Goal: Transaction & Acquisition: Purchase product/service

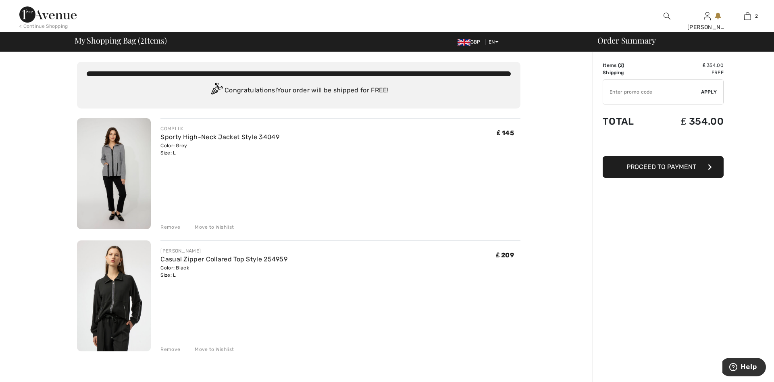
click at [622, 169] on button "Proceed to Payment" at bounding box center [663, 167] width 121 height 22
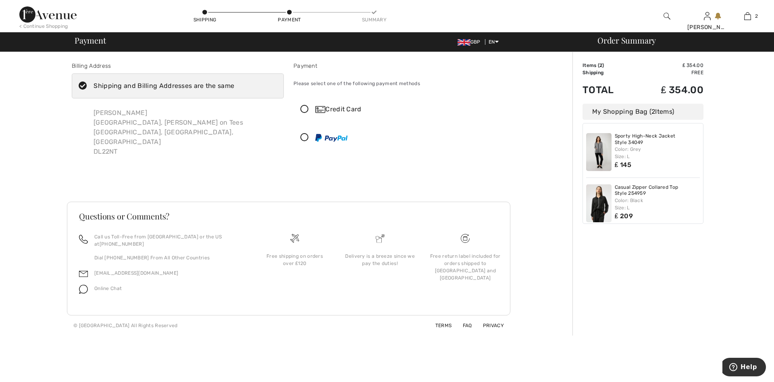
click at [302, 106] on icon at bounding box center [304, 109] width 21 height 8
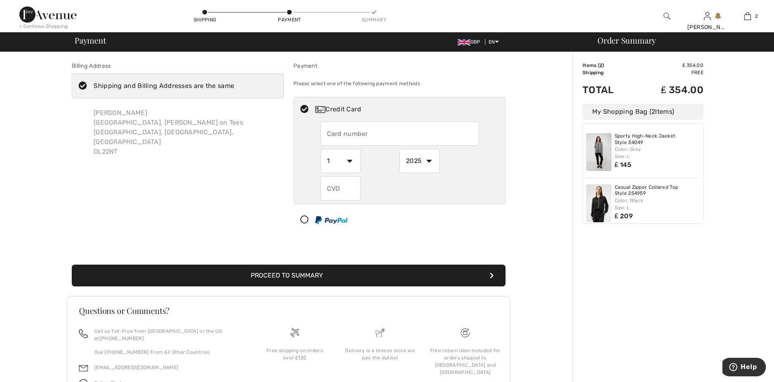
click at [333, 133] on input "text" at bounding box center [400, 133] width 159 height 24
type input "5299307417097423"
select select "8"
select select "2030"
click at [327, 187] on input "text" at bounding box center [341, 188] width 40 height 24
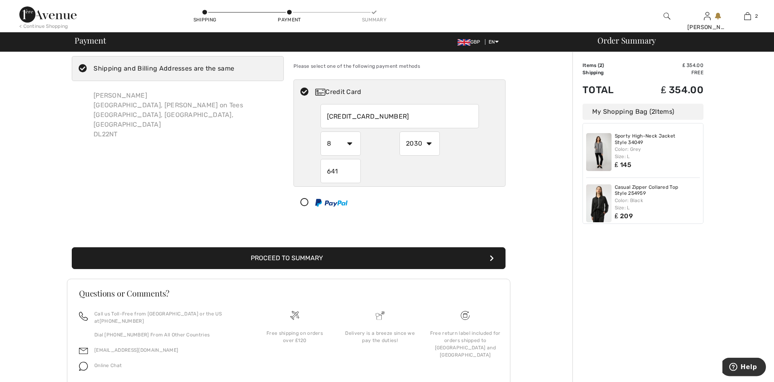
scroll to position [41, 0]
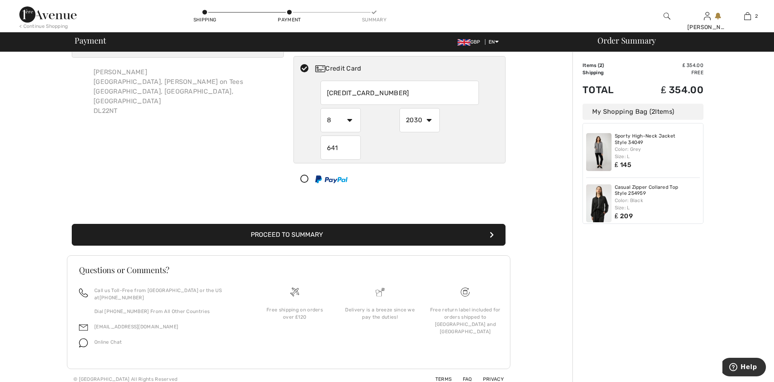
type input "641"
click at [299, 234] on button "Proceed to Summary" at bounding box center [289, 235] width 434 height 22
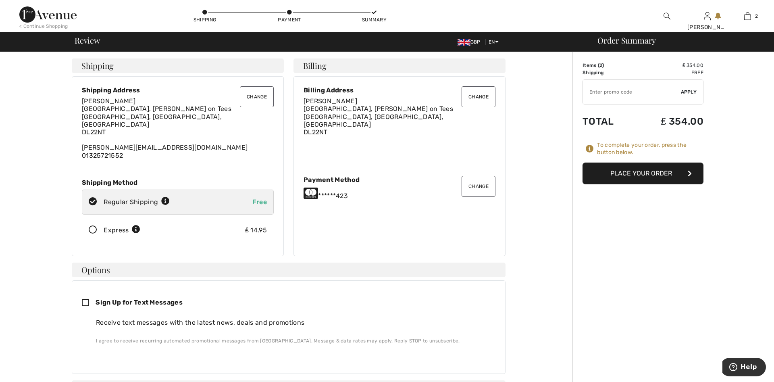
click at [626, 173] on button "Place Your Order" at bounding box center [643, 174] width 121 height 22
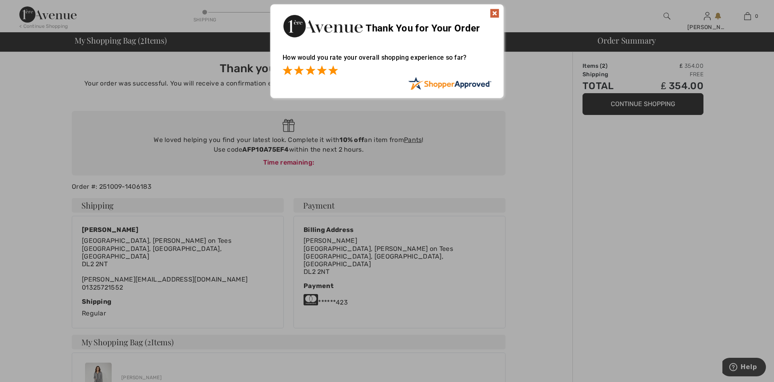
click at [336, 70] on span at bounding box center [333, 70] width 10 height 10
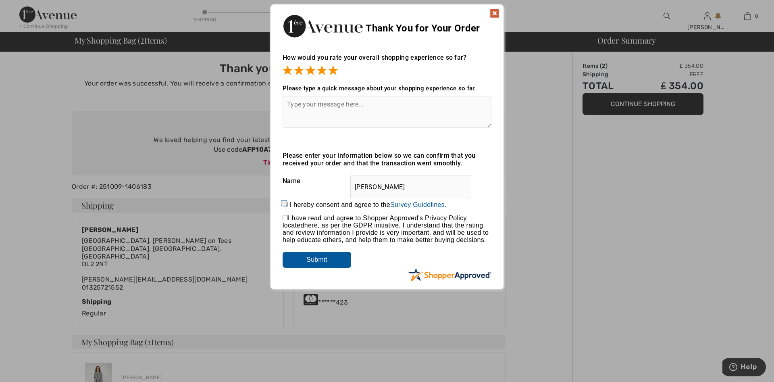
click at [296, 106] on textarea at bounding box center [387, 112] width 209 height 32
click at [496, 13] on img at bounding box center [495, 13] width 10 height 10
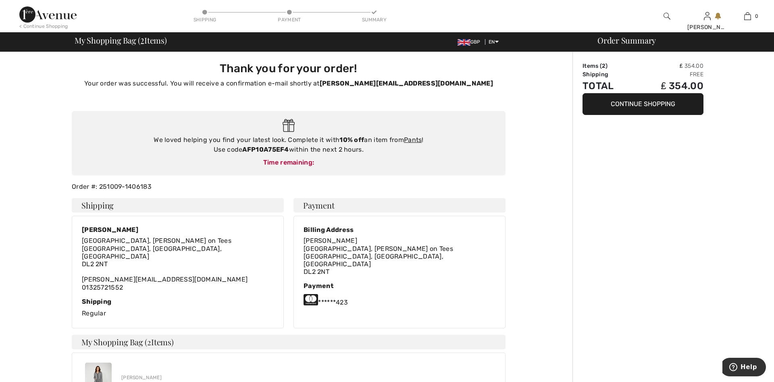
click at [645, 105] on button "Continue Shopping" at bounding box center [643, 104] width 121 height 22
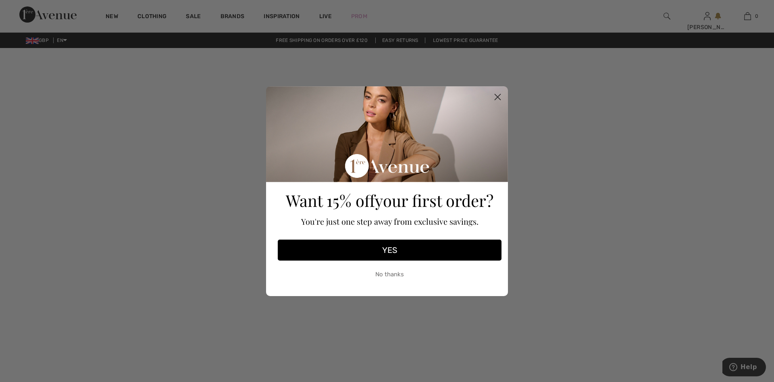
click at [493, 96] on circle "Close dialog" at bounding box center [497, 96] width 13 height 13
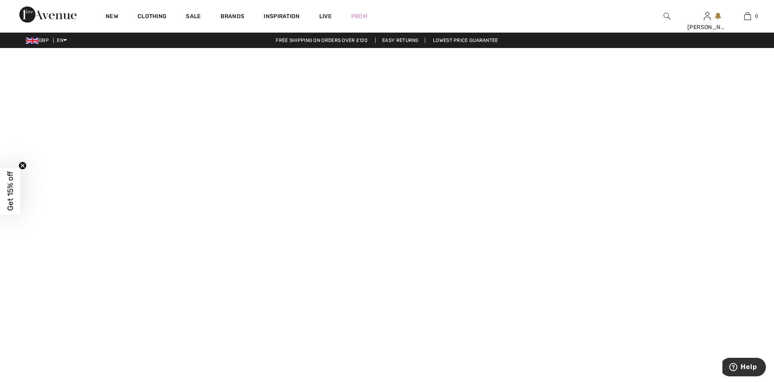
click at [207, 310] on video at bounding box center [387, 241] width 774 height 387
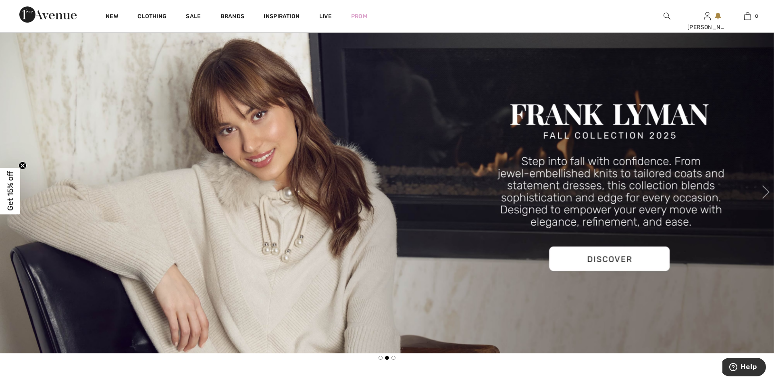
scroll to position [411, 0]
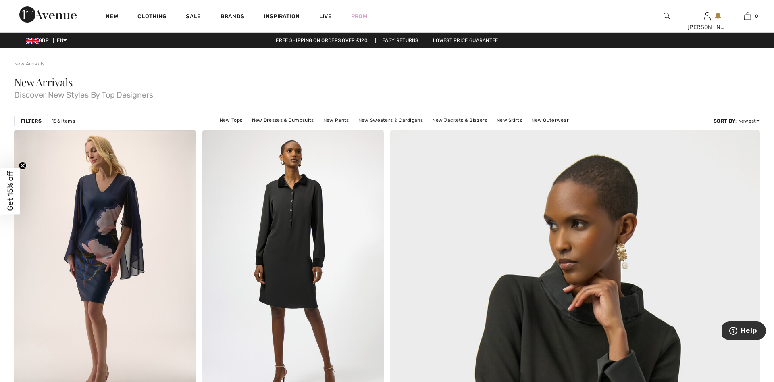
click at [513, 8] on div "New Clothing Sale Brands Inspiration Live Prom [PERSON_NAME] Hi, [PERSON_NAME]!…" at bounding box center [387, 16] width 774 height 32
click at [386, 15] on div "New Clothing Sale Brands Inspiration Live Prom [PERSON_NAME] Hi, [PERSON_NAME]!…" at bounding box center [387, 16] width 774 height 32
click at [363, 15] on link "Prom" at bounding box center [359, 16] width 16 height 8
click at [363, 16] on link "Prom" at bounding box center [359, 16] width 16 height 8
click at [403, 10] on div "New Clothing Sale Brands Inspiration Live Prom [PERSON_NAME] Hi, [PERSON_NAME]!…" at bounding box center [387, 16] width 774 height 32
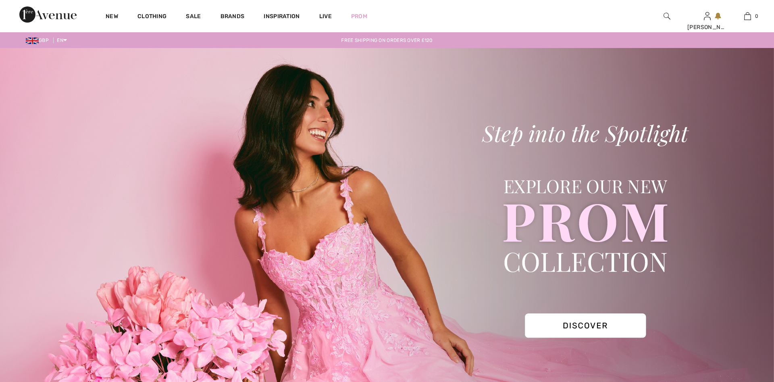
click at [448, 16] on div "New Clothing Sale Brands Inspiration Live Prom Marion Hi, Marion! 135 Reward po…" at bounding box center [387, 16] width 774 height 32
click at [450, 15] on div "New Clothing Sale Brands Inspiration Live Prom [PERSON_NAME] Hi, [PERSON_NAME]!…" at bounding box center [387, 16] width 774 height 32
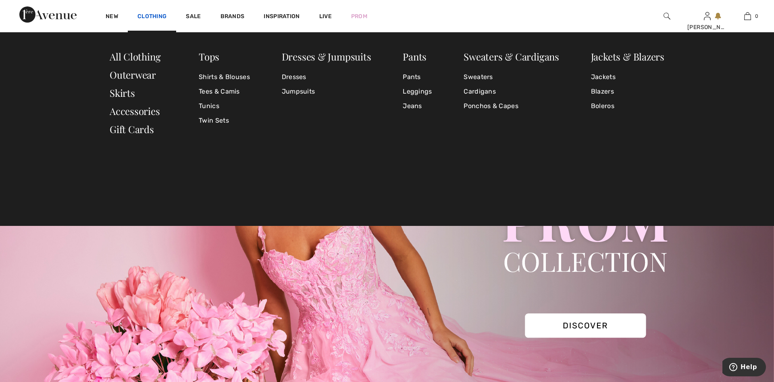
click at [149, 19] on link "Clothing" at bounding box center [152, 17] width 29 height 8
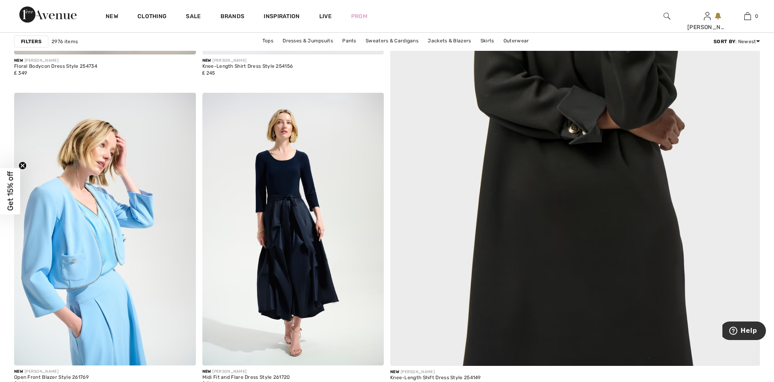
scroll to position [123, 0]
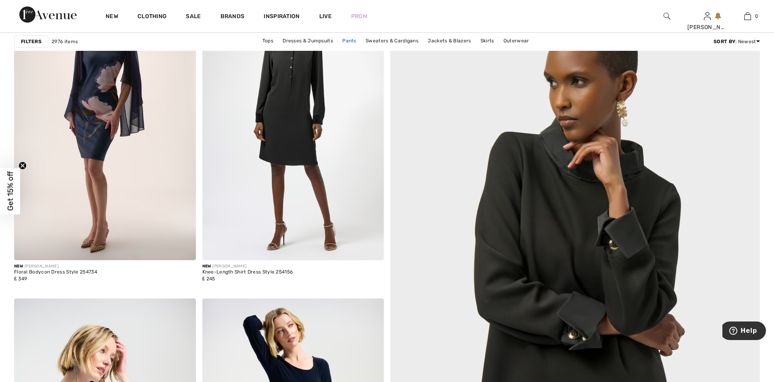
click at [350, 41] on link "Pants" at bounding box center [349, 40] width 22 height 10
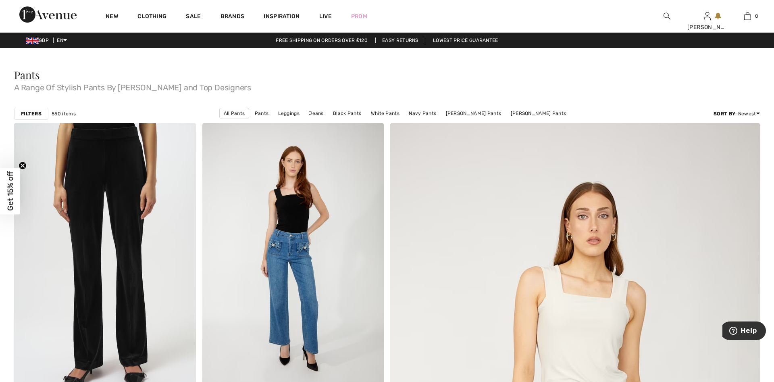
click at [521, 20] on div "New Clothing Sale Brands Inspiration Live Prom [PERSON_NAME] Hi, [PERSON_NAME]!…" at bounding box center [387, 16] width 774 height 32
click at [493, 18] on div "New Clothing Sale Brands Inspiration Live Prom Marion Hi, Marion! 135 Reward po…" at bounding box center [387, 16] width 774 height 32
click at [670, 16] on img at bounding box center [667, 16] width 7 height 10
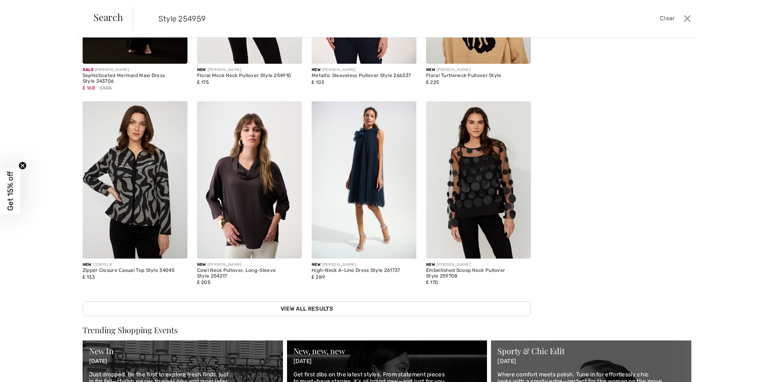
scroll to position [184, 0]
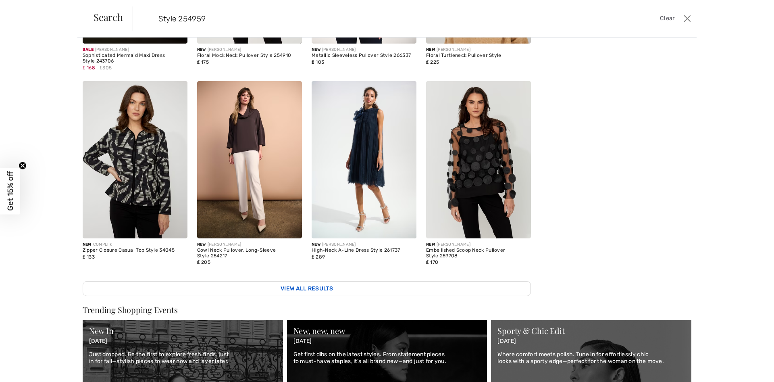
type input "Style 254959"
click at [309, 288] on link "View All Results" at bounding box center [307, 288] width 449 height 15
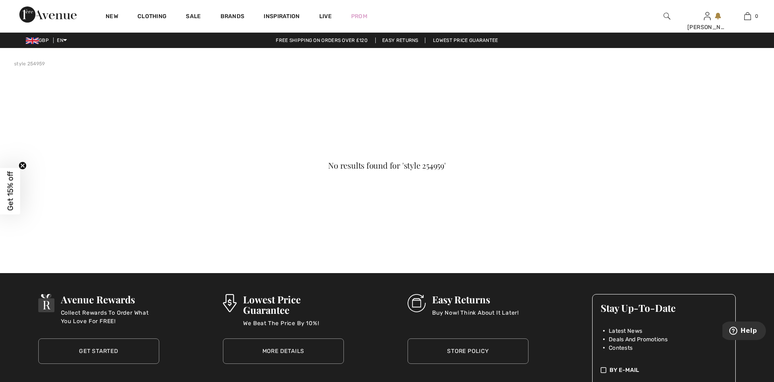
click at [666, 16] on img at bounding box center [667, 16] width 7 height 10
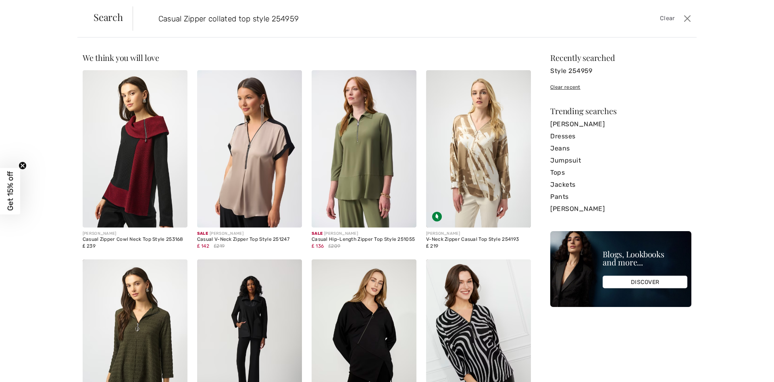
type input "Casual Zipper collated top style 254959"
click at [108, 17] on span "Search" at bounding box center [108, 17] width 29 height 10
click at [110, 18] on span "Search" at bounding box center [108, 17] width 29 height 10
click at [113, 21] on span "Search" at bounding box center [108, 17] width 29 height 10
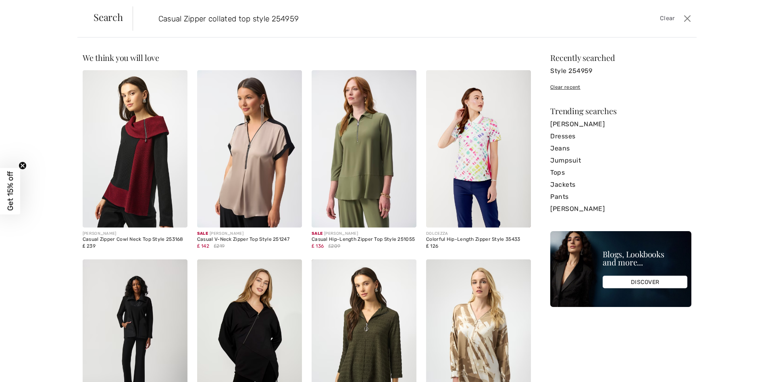
click at [345, 21] on input "Casual Zipper collated top style 254959" at bounding box center [350, 18] width 397 height 24
click at [106, 18] on span "Search" at bounding box center [108, 17] width 29 height 10
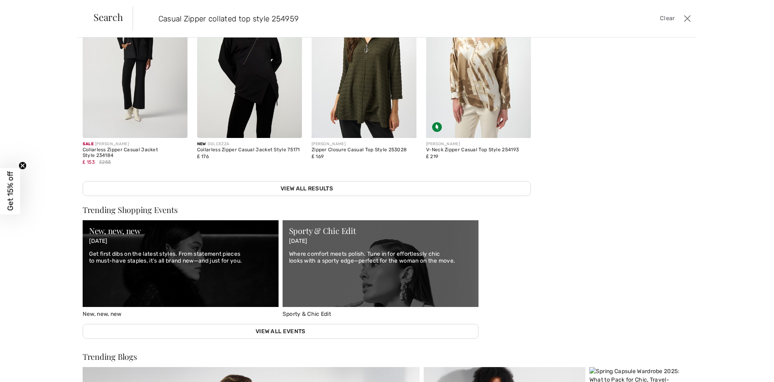
scroll to position [268, 0]
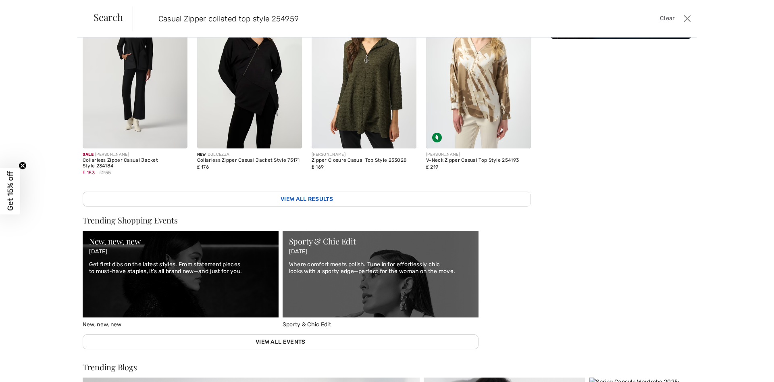
click at [302, 200] on link "View All Results" at bounding box center [307, 199] width 449 height 15
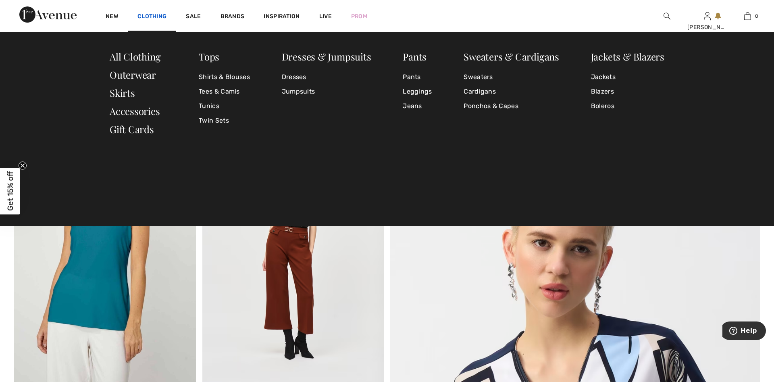
click at [157, 17] on link "Clothing" at bounding box center [152, 17] width 29 height 8
click at [411, 78] on link "Pants" at bounding box center [417, 77] width 29 height 15
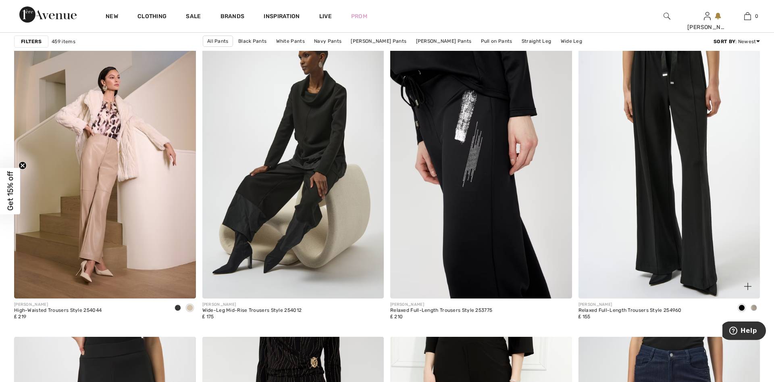
scroll to position [3127, 0]
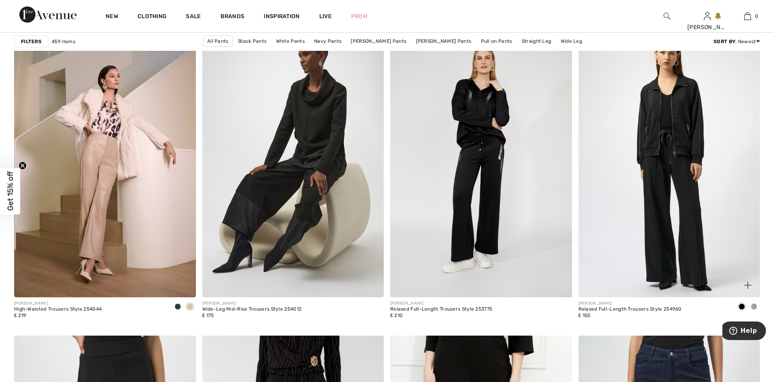
click at [688, 152] on img at bounding box center [670, 161] width 182 height 273
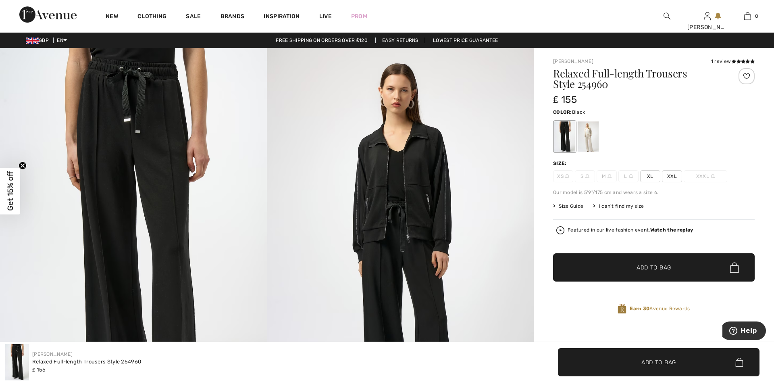
click at [630, 176] on img at bounding box center [631, 176] width 4 height 4
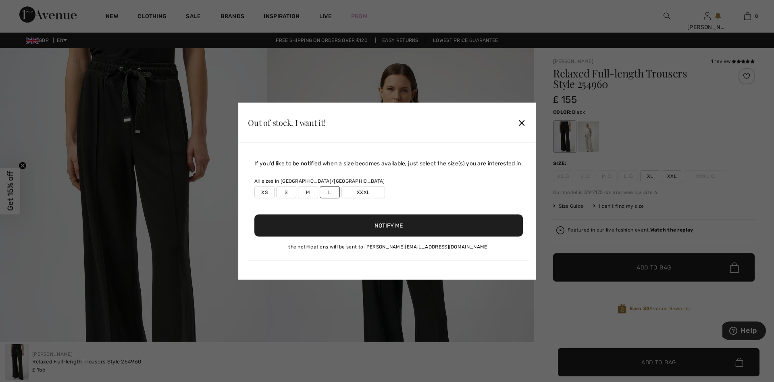
click at [350, 227] on button "Notify Me" at bounding box center [389, 225] width 269 height 22
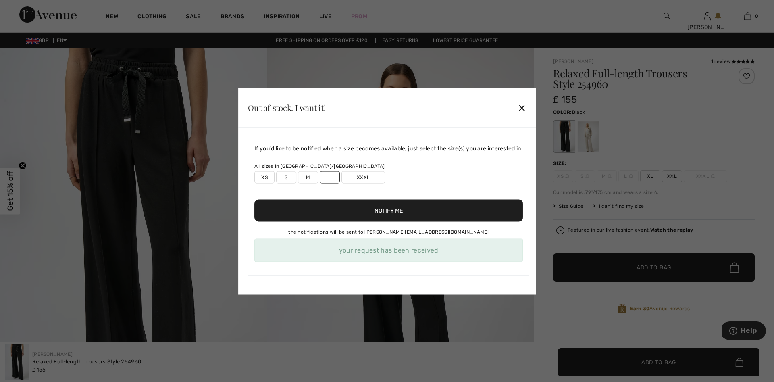
click at [525, 109] on div "✕" at bounding box center [522, 107] width 8 height 17
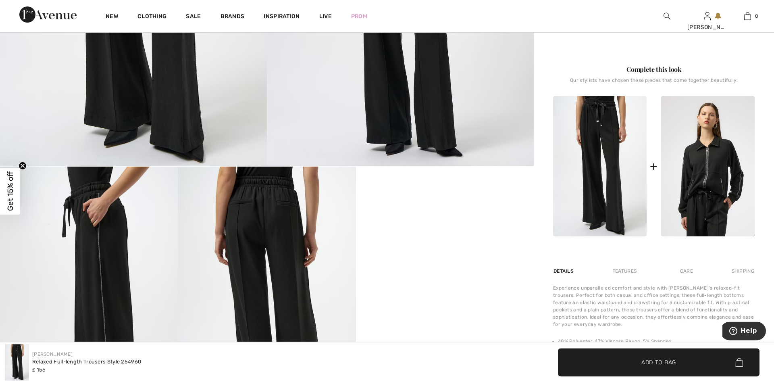
scroll to position [247, 0]
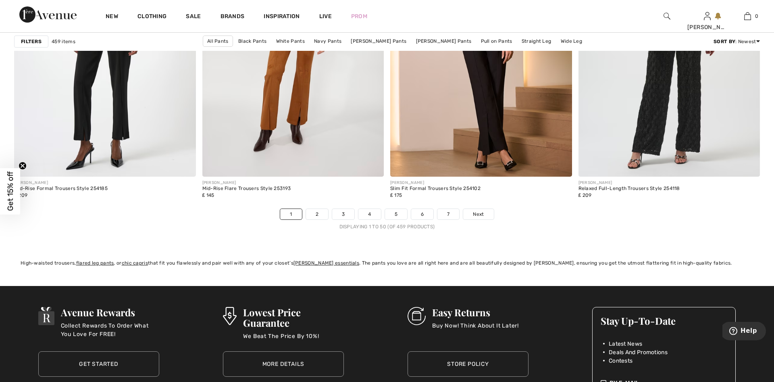
scroll to position [4649, 0]
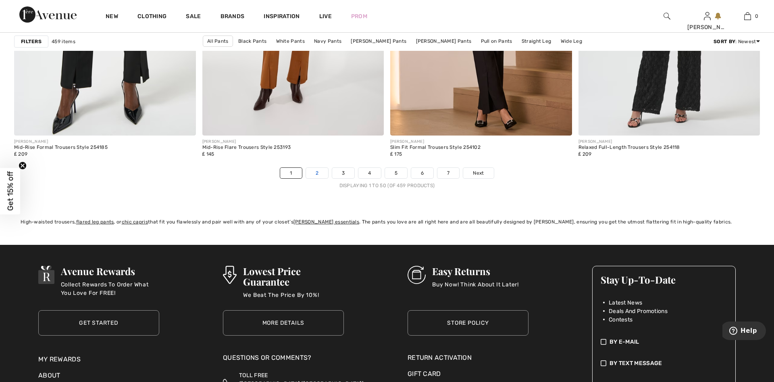
click at [315, 173] on link "2" at bounding box center [317, 173] width 22 height 10
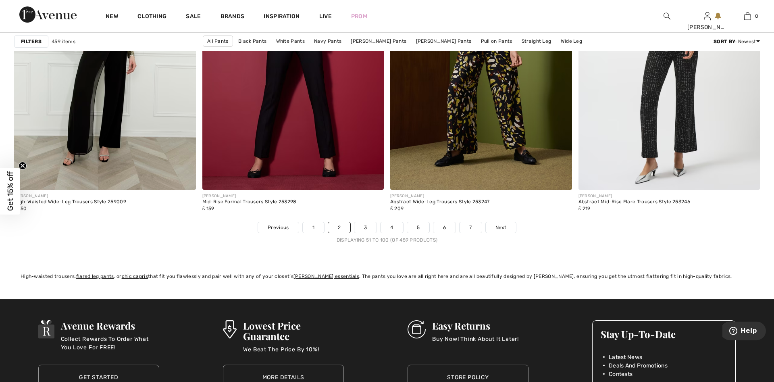
scroll to position [4608, 0]
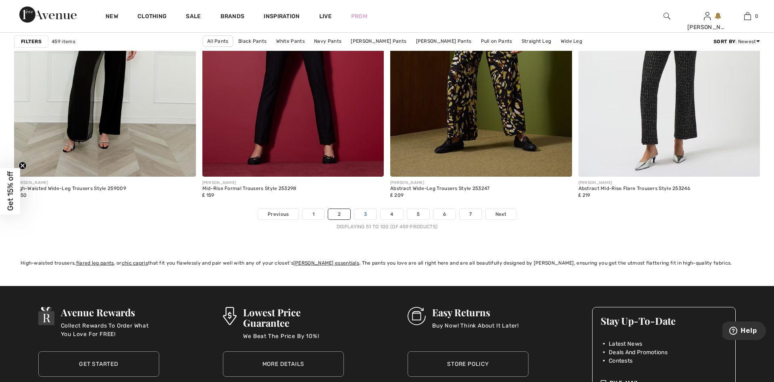
click at [364, 215] on link "3" at bounding box center [366, 214] width 22 height 10
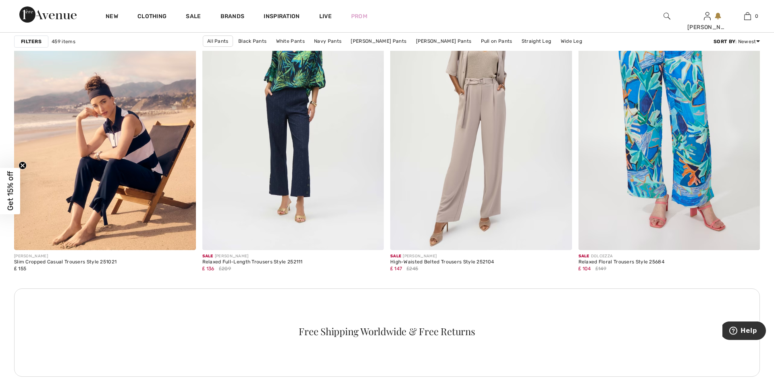
scroll to position [3456, 0]
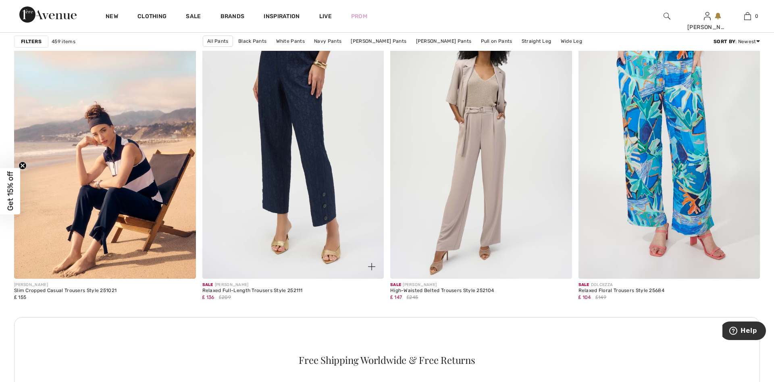
click at [271, 246] on img at bounding box center [293, 142] width 182 height 273
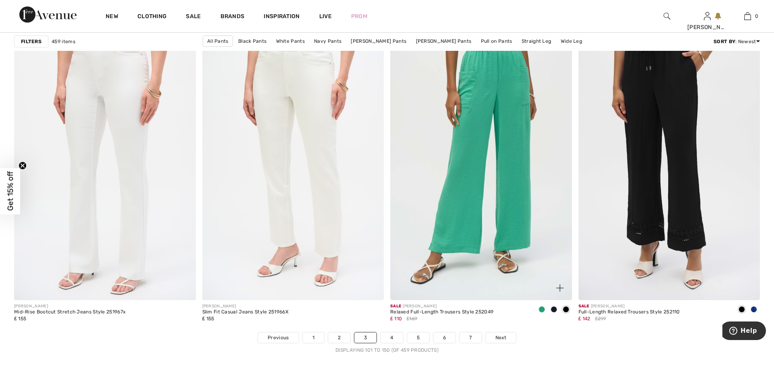
scroll to position [4444, 0]
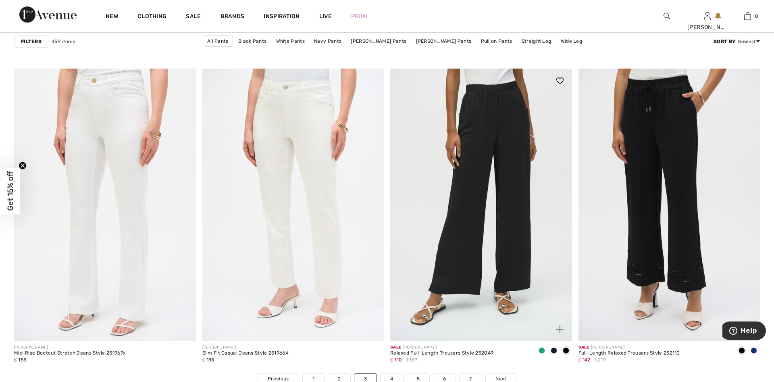
click at [548, 308] on div at bounding box center [555, 324] width 33 height 33
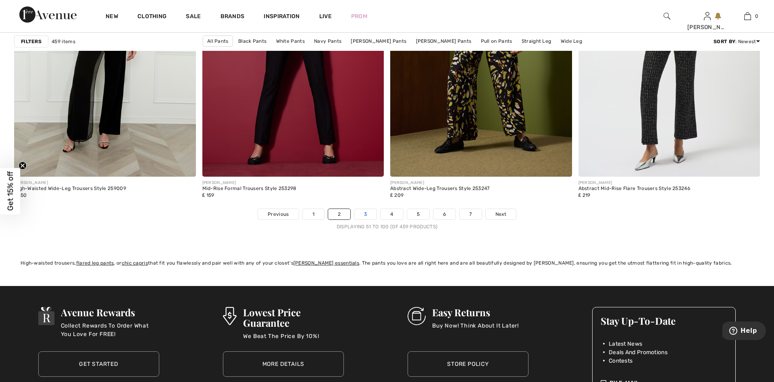
click at [366, 215] on link "3" at bounding box center [366, 214] width 22 height 10
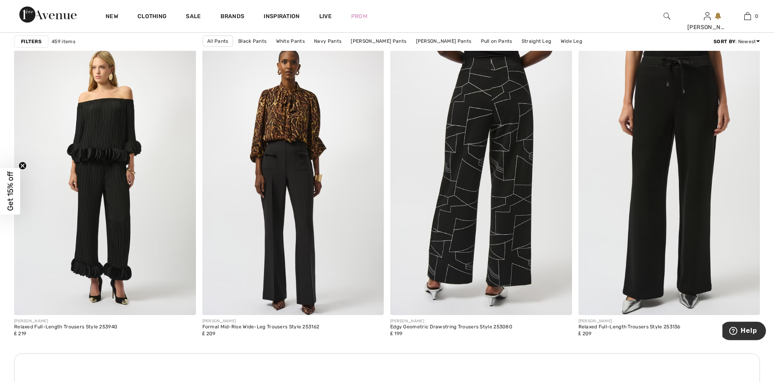
scroll to position [987, 0]
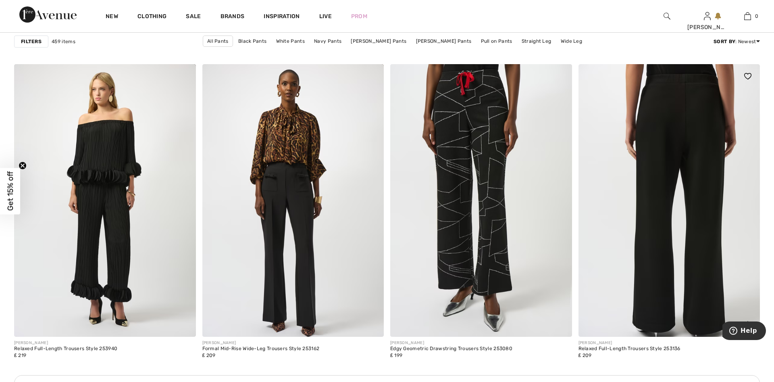
click at [657, 284] on img at bounding box center [670, 200] width 182 height 273
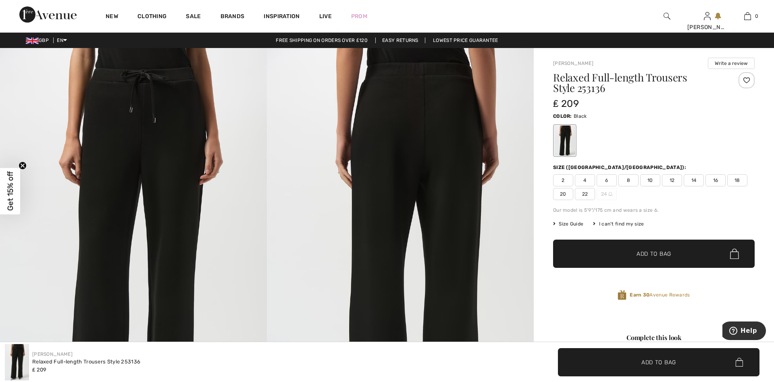
click at [570, 223] on span "Size Guide" at bounding box center [568, 223] width 30 height 7
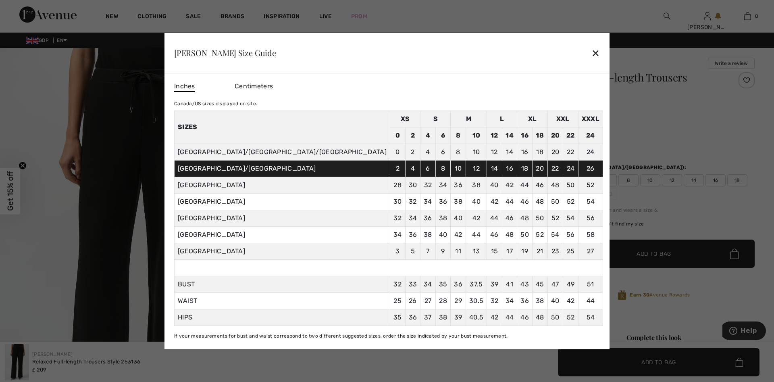
click at [592, 56] on div "✕" at bounding box center [596, 52] width 8 height 17
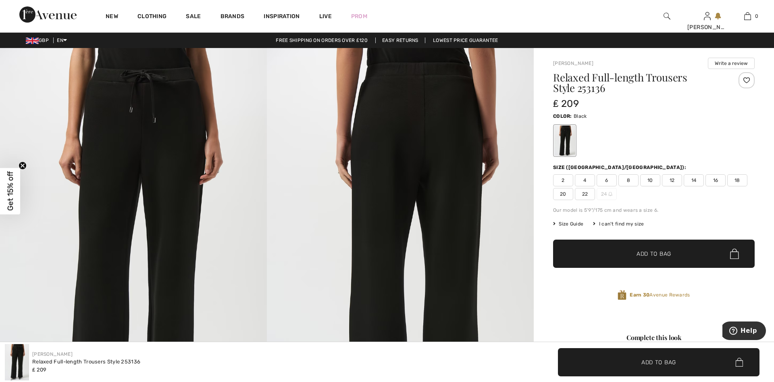
click at [569, 225] on span "Size Guide" at bounding box center [568, 223] width 30 height 7
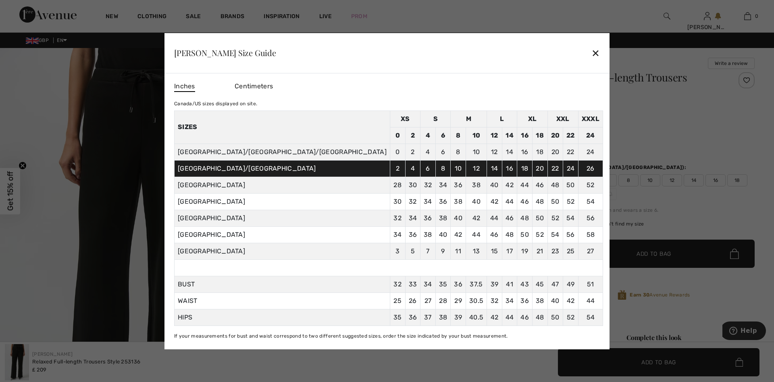
click at [654, 204] on div at bounding box center [387, 191] width 774 height 382
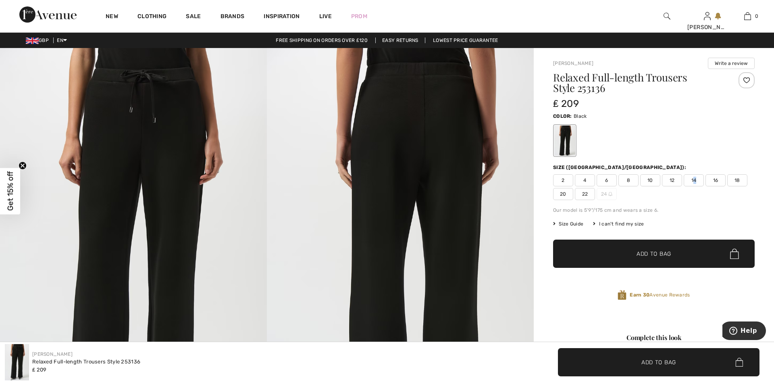
click at [695, 180] on span "14" at bounding box center [694, 180] width 20 height 12
click at [639, 253] on span "Add to Bag" at bounding box center [654, 254] width 35 height 8
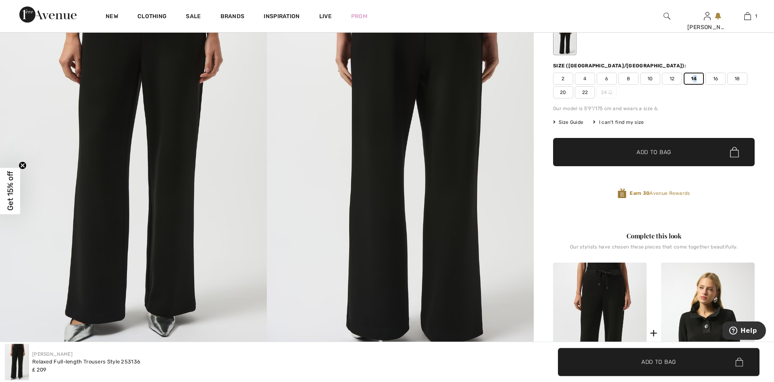
scroll to position [82, 0]
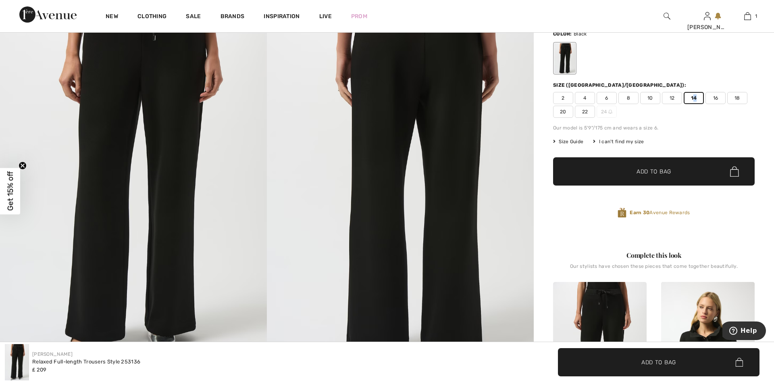
click at [652, 177] on span "✔ Added to Bag Add to Bag" at bounding box center [654, 171] width 202 height 28
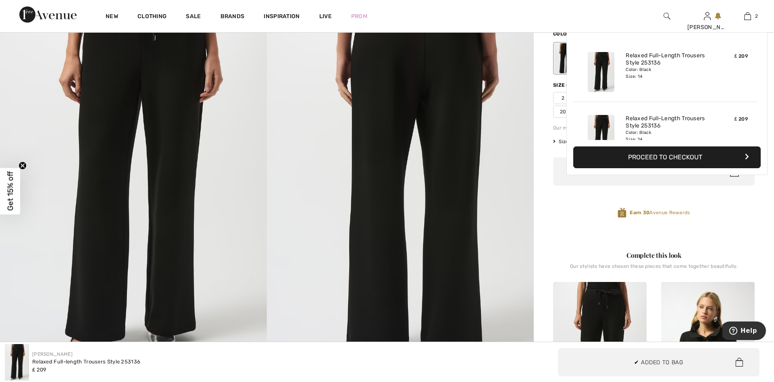
scroll to position [25, 0]
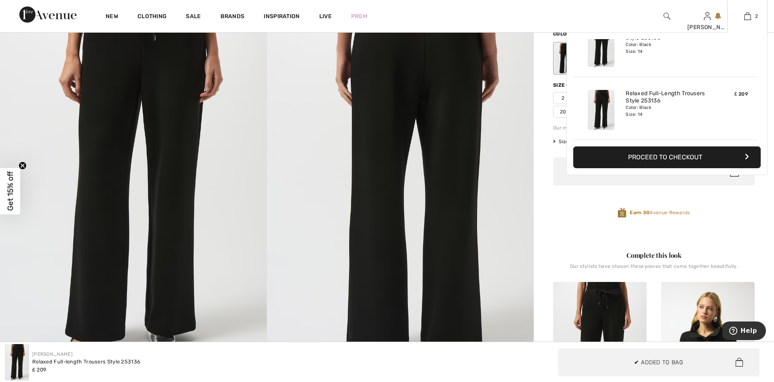
click at [668, 157] on button "Proceed to Checkout" at bounding box center [668, 157] width 188 height 22
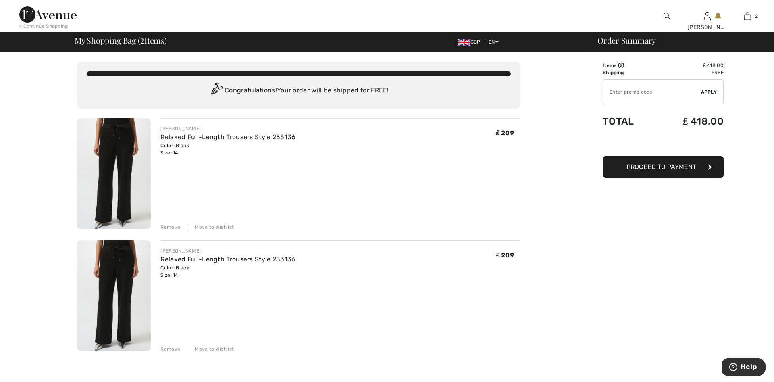
click at [173, 349] on div "Remove" at bounding box center [171, 348] width 20 height 7
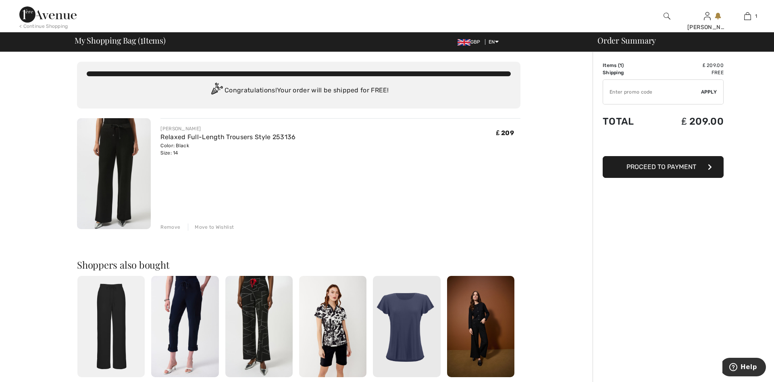
click at [622, 93] on input "TEXT" at bounding box center [652, 92] width 98 height 24
type input "AFP10A75EF4"
click at [664, 170] on span "Proceed to Payment" at bounding box center [662, 167] width 70 height 8
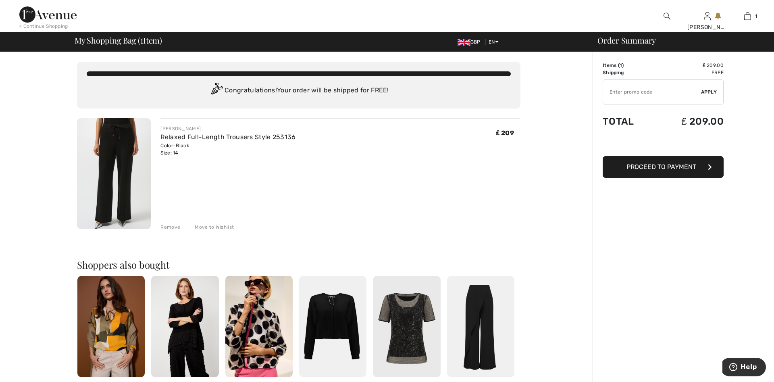
click at [622, 94] on input "TEXT" at bounding box center [652, 92] width 98 height 24
type input "AFP10A75EF4"
click at [708, 92] on span "Apply" at bounding box center [709, 91] width 16 height 7
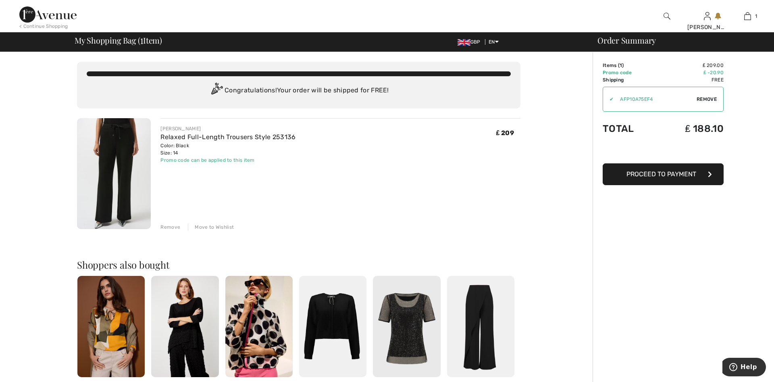
click at [664, 173] on span "Proceed to Payment" at bounding box center [662, 174] width 70 height 8
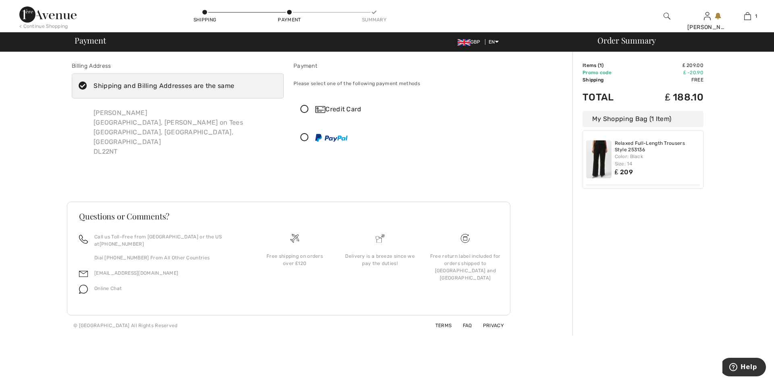
click at [306, 109] on icon at bounding box center [304, 109] width 21 height 8
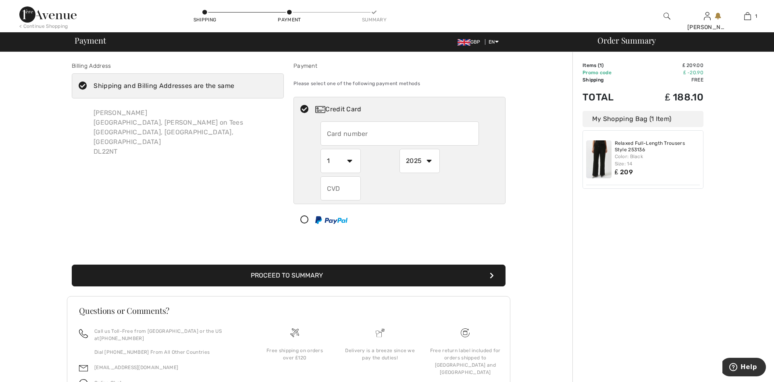
click at [350, 130] on input "text" at bounding box center [400, 133] width 159 height 24
type input "5299307417097423"
select select "8"
select select "2030"
click at [338, 187] on input "text" at bounding box center [341, 188] width 40 height 24
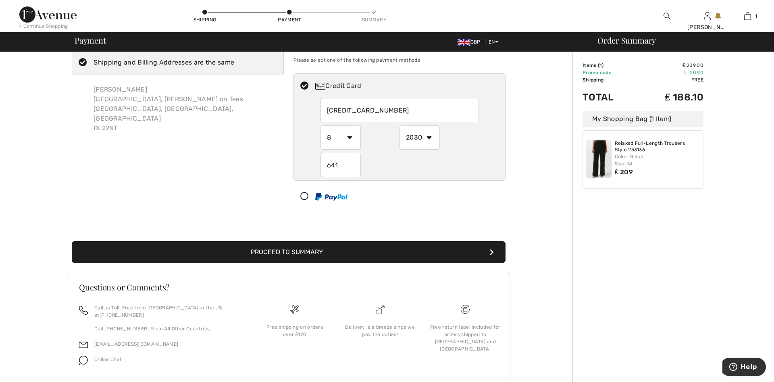
scroll to position [41, 0]
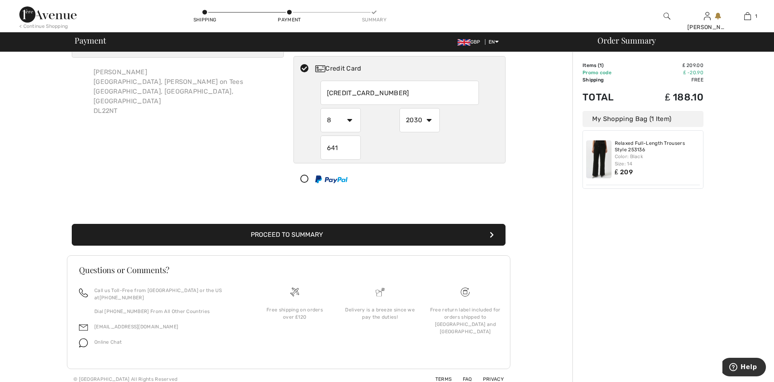
type input "641"
click at [291, 237] on button "Proceed to Summary" at bounding box center [289, 235] width 434 height 22
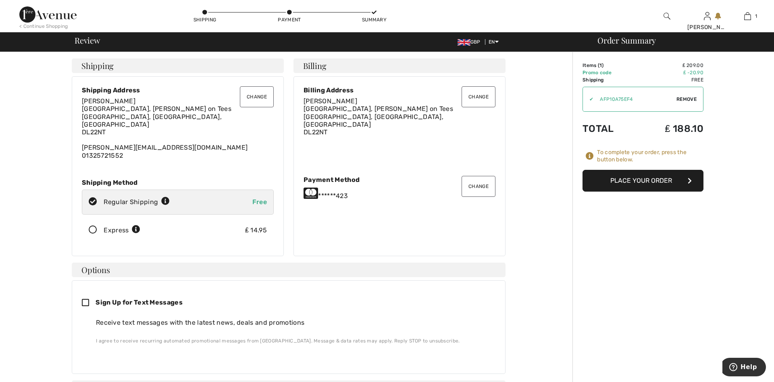
click at [638, 182] on button "Place Your Order" at bounding box center [643, 181] width 121 height 22
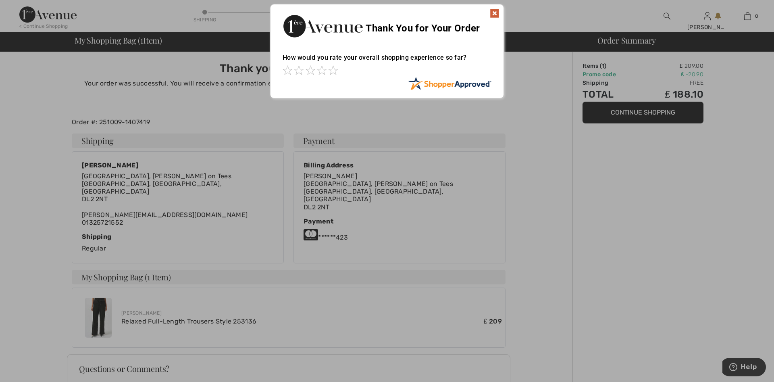
click at [491, 10] on img at bounding box center [495, 13] width 10 height 10
